Goal: Find specific page/section

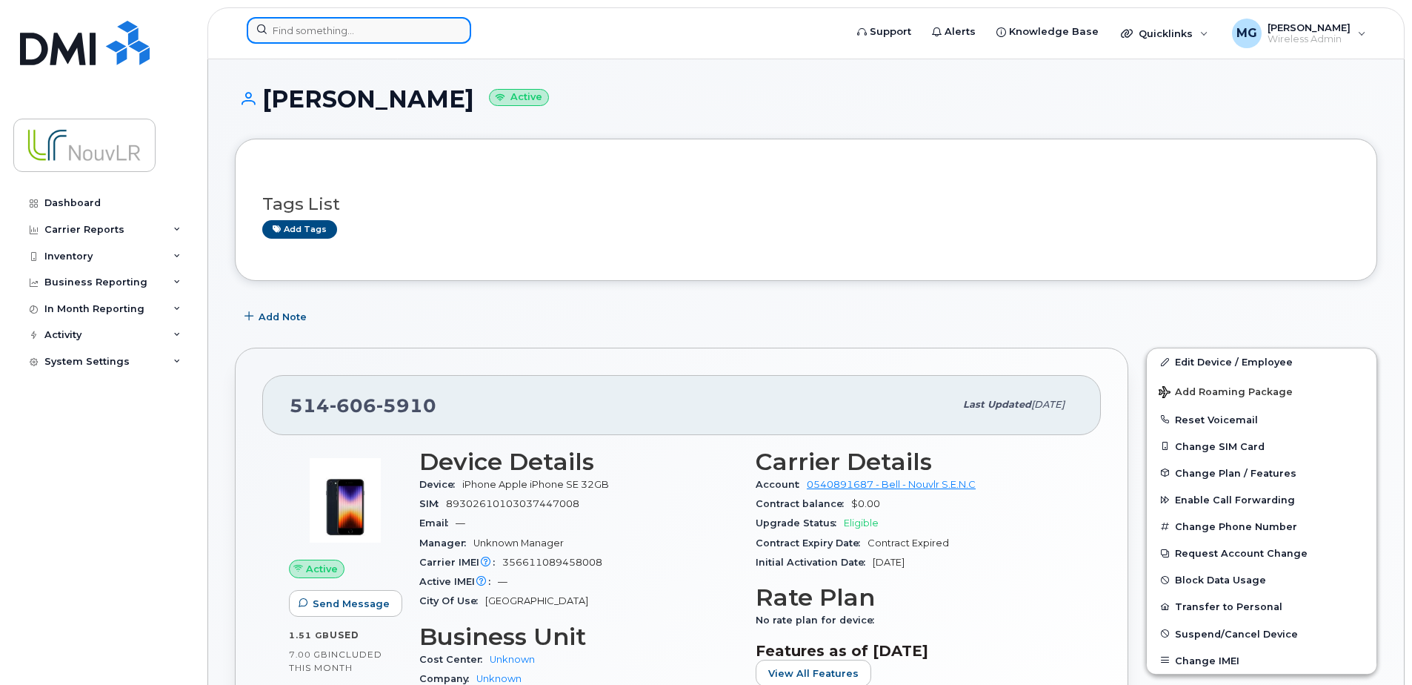
click at [369, 32] on input at bounding box center [359, 30] width 224 height 27
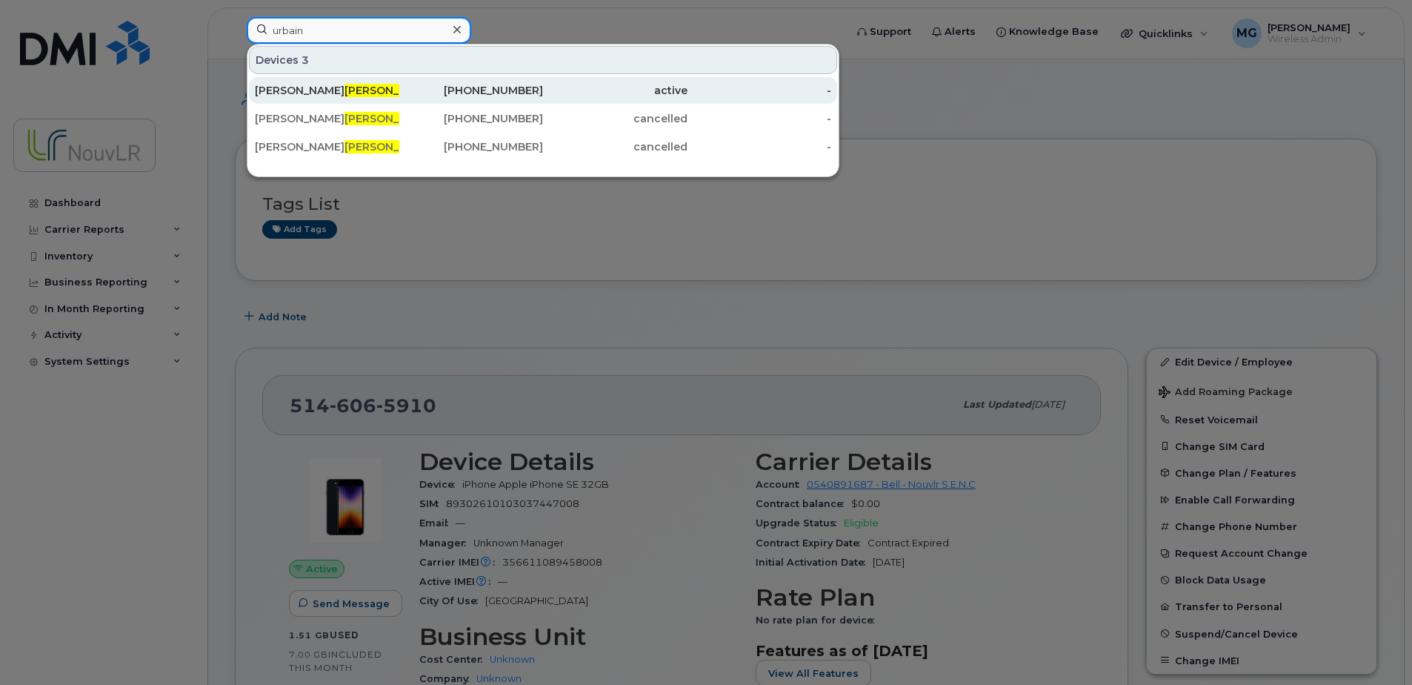
type input "urbain"
click at [287, 90] on div "[PERSON_NAME]" at bounding box center [327, 90] width 144 height 15
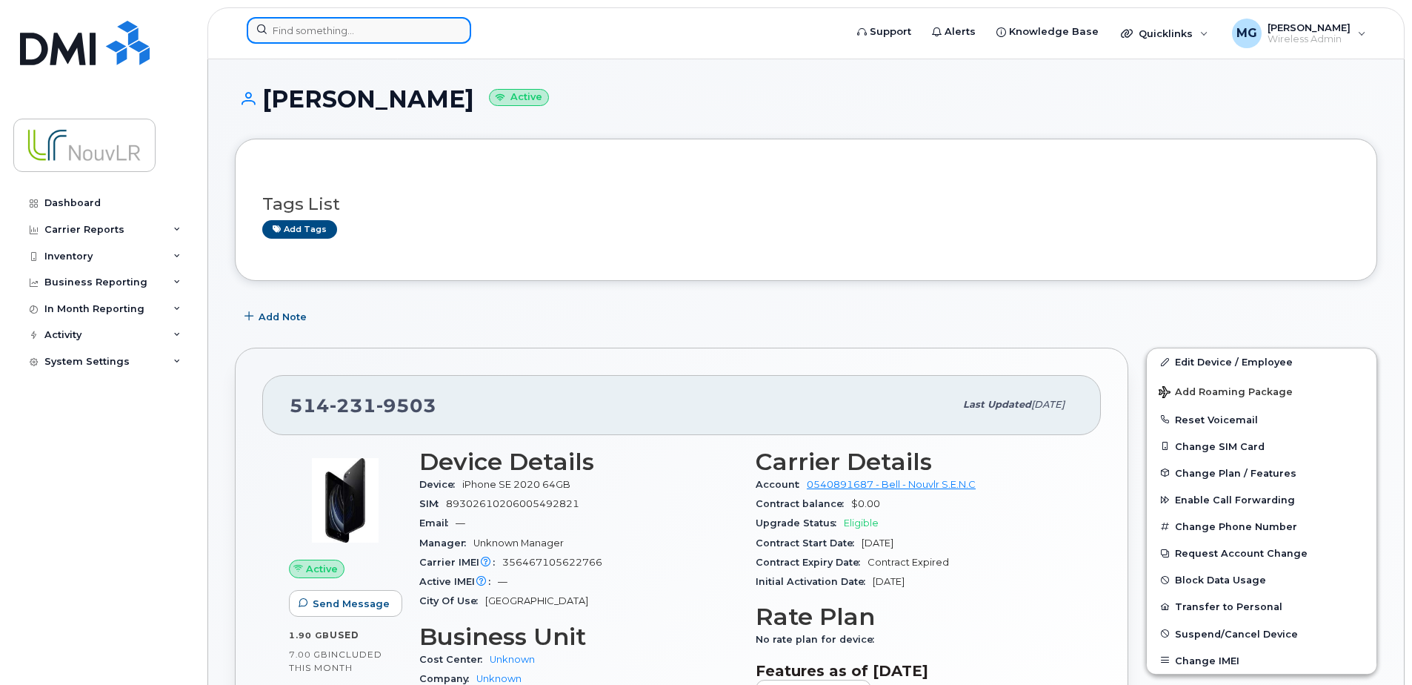
click at [323, 36] on input at bounding box center [359, 30] width 224 height 27
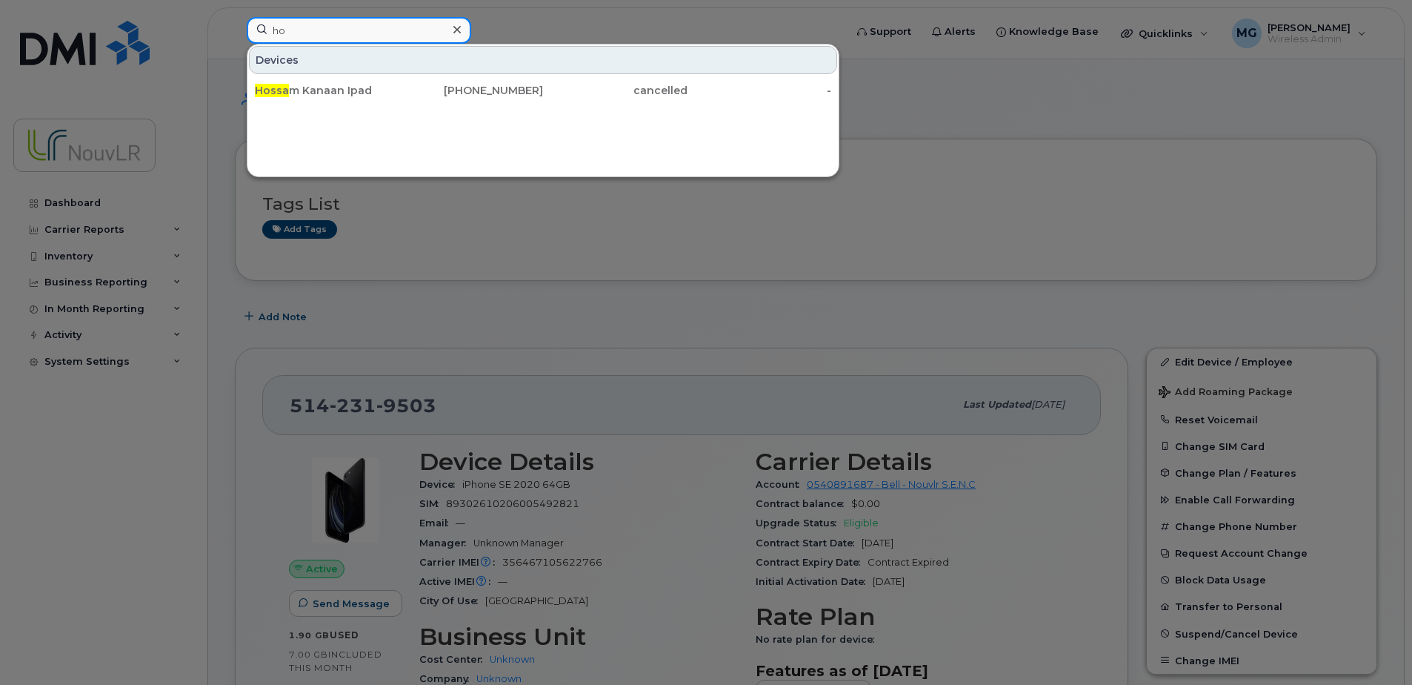
type input "h"
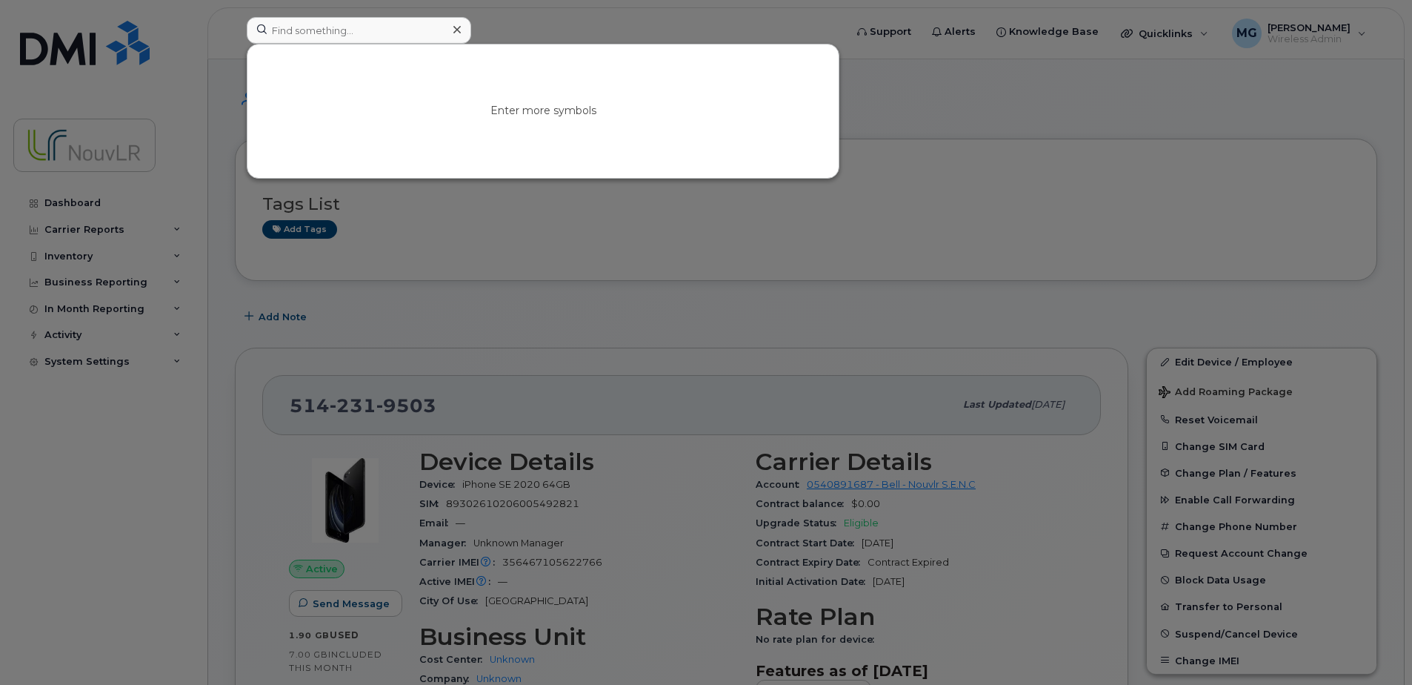
click at [455, 30] on icon at bounding box center [456, 30] width 7 height 12
